Goal: Find specific page/section: Find specific page/section

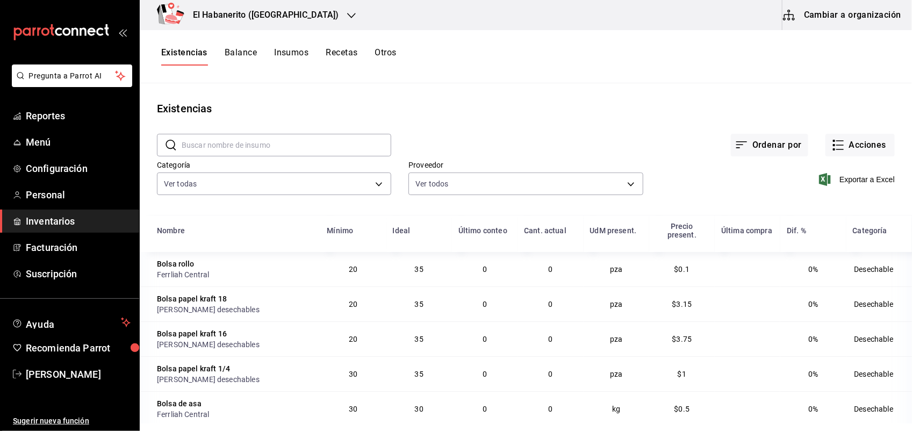
scroll to position [672, 0]
click at [56, 217] on span "Inventarios" at bounding box center [78, 221] width 105 height 15
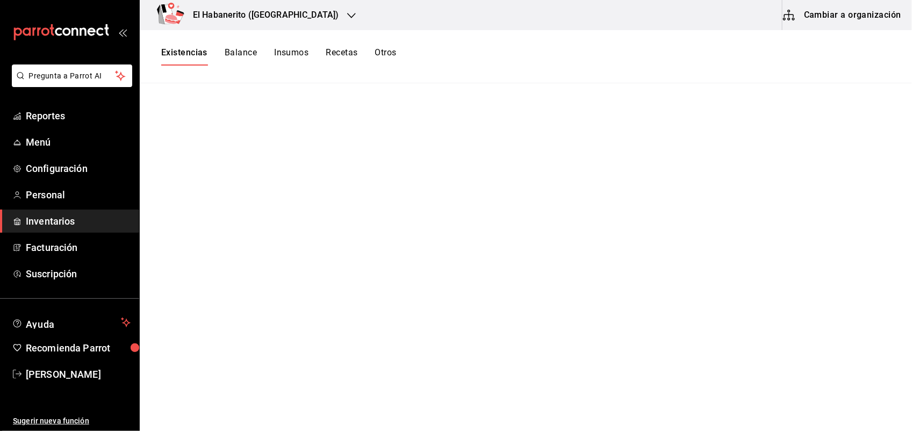
click at [247, 53] on button "Balance" at bounding box center [241, 56] width 32 height 18
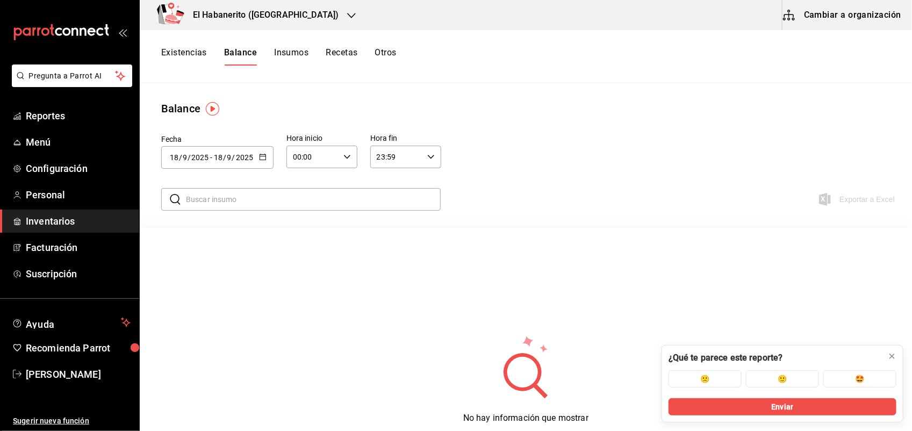
click at [286, 53] on button "Insumos" at bounding box center [291, 56] width 34 height 18
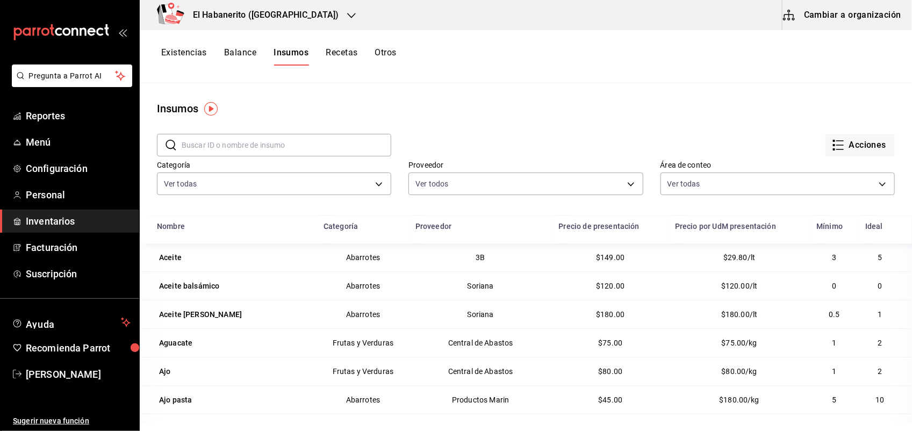
click at [334, 50] on button "Recetas" at bounding box center [342, 56] width 32 height 18
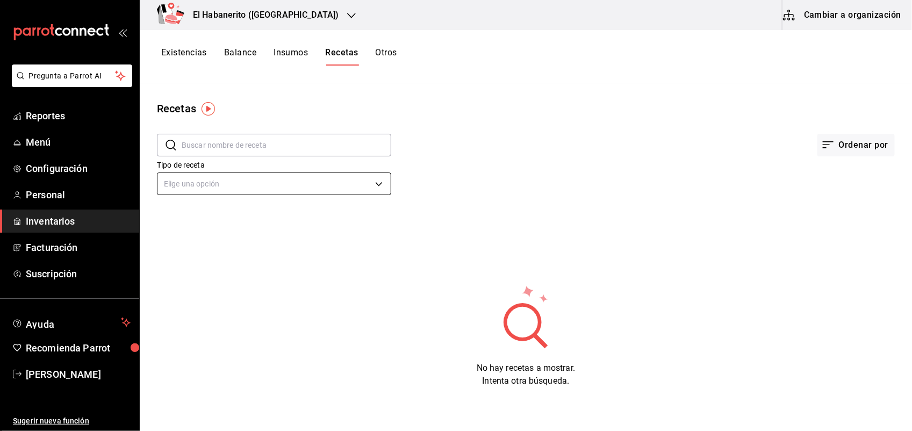
click at [389, 176] on body "Pregunta a Parrot AI Reportes Menú Configuración Personal Inventarios Facturaci…" at bounding box center [456, 212] width 912 height 424
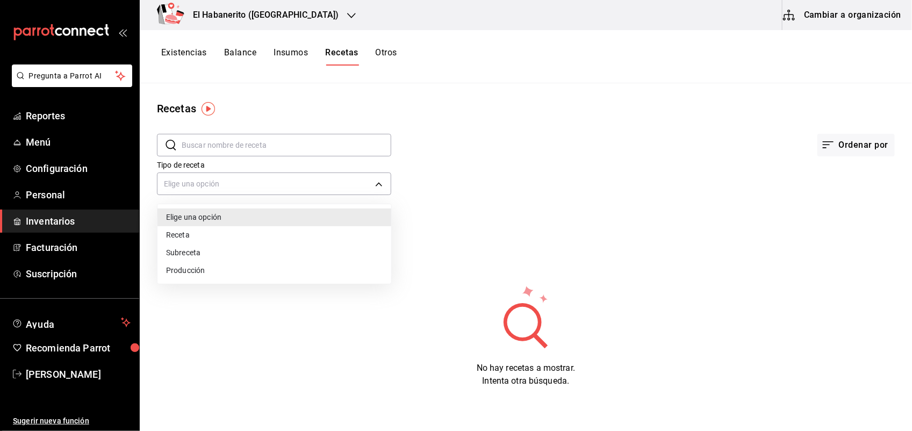
click at [232, 238] on li "Receta" at bounding box center [274, 235] width 234 height 18
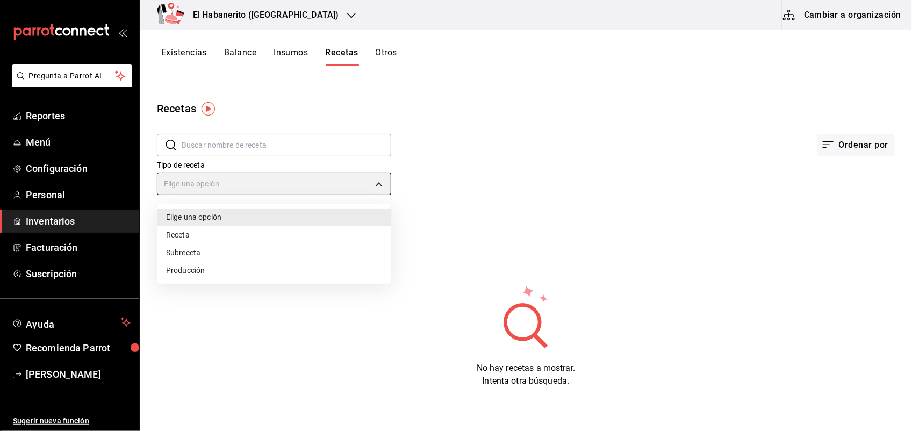
type input "PRODUCT"
